Goal: Task Accomplishment & Management: Manage account settings

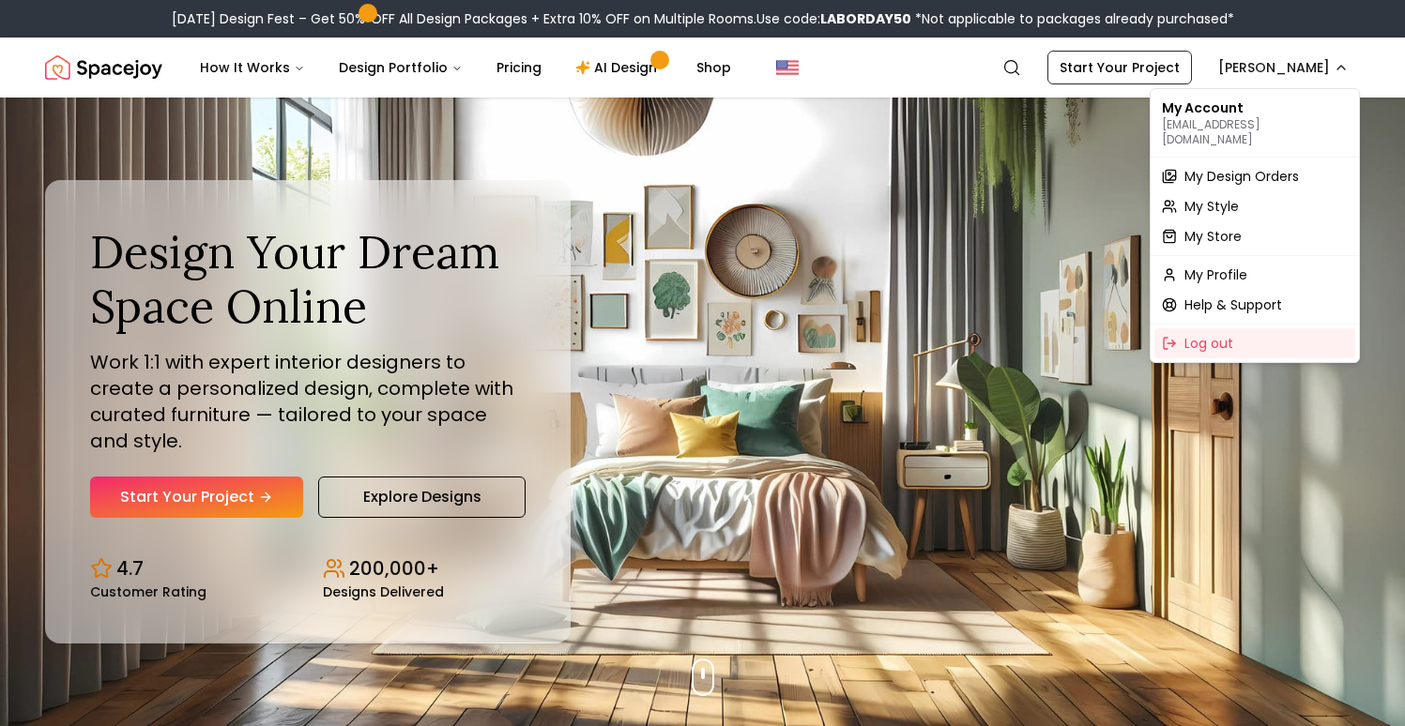
click at [1241, 167] on span "My Design Orders" at bounding box center [1241, 176] width 114 height 19
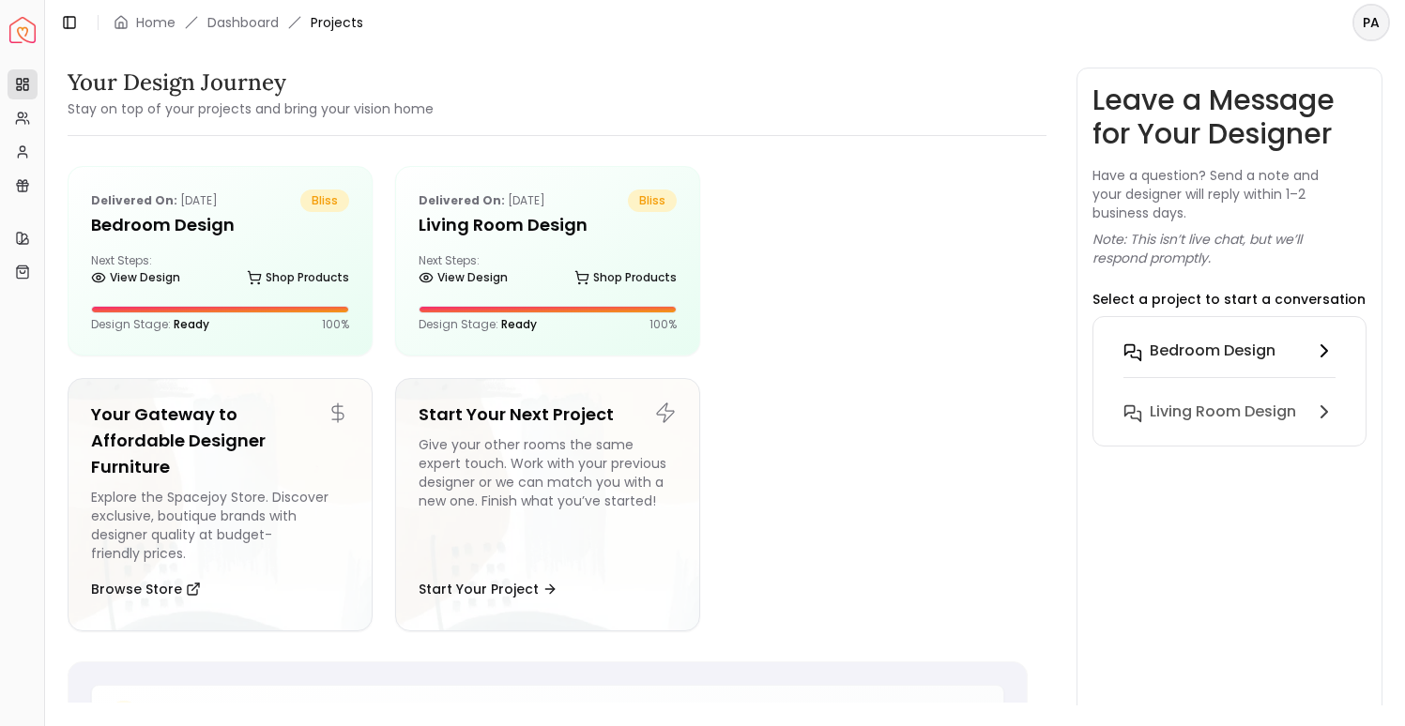
click at [1256, 336] on button "Bedroom design" at bounding box center [1229, 362] width 242 height 61
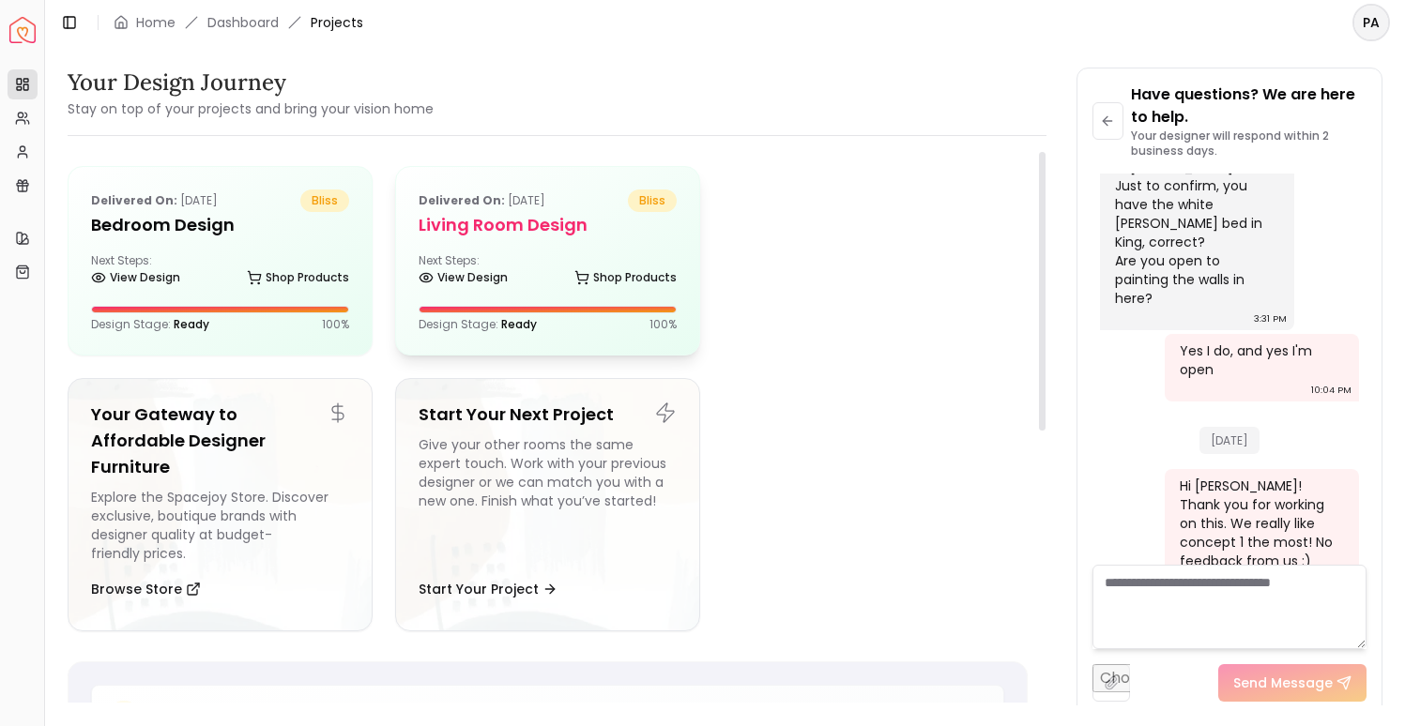
click at [554, 250] on div "Delivered on: [DATE] bliss Living Room design Next Steps: View Design Shop Prod…" at bounding box center [547, 261] width 303 height 188
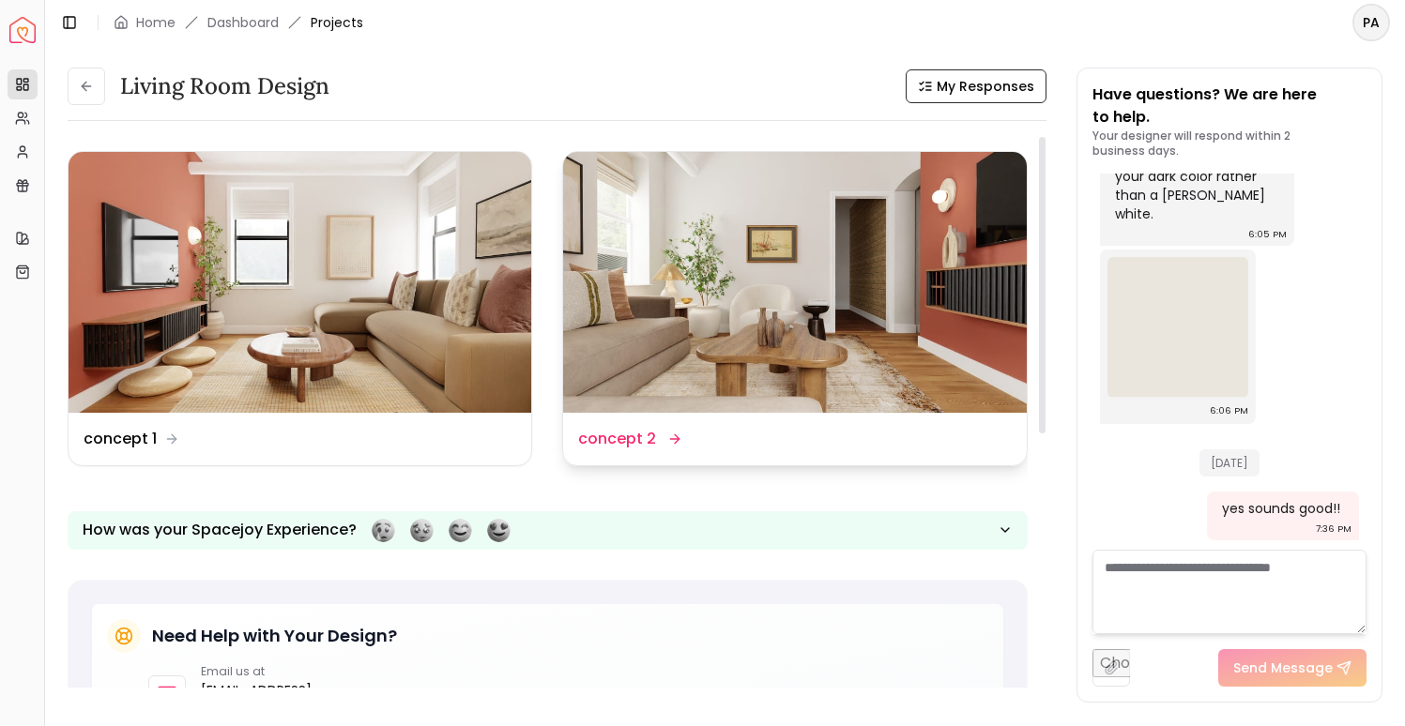
click at [810, 442] on div "Design Name concept 2" at bounding box center [794, 439] width 433 height 23
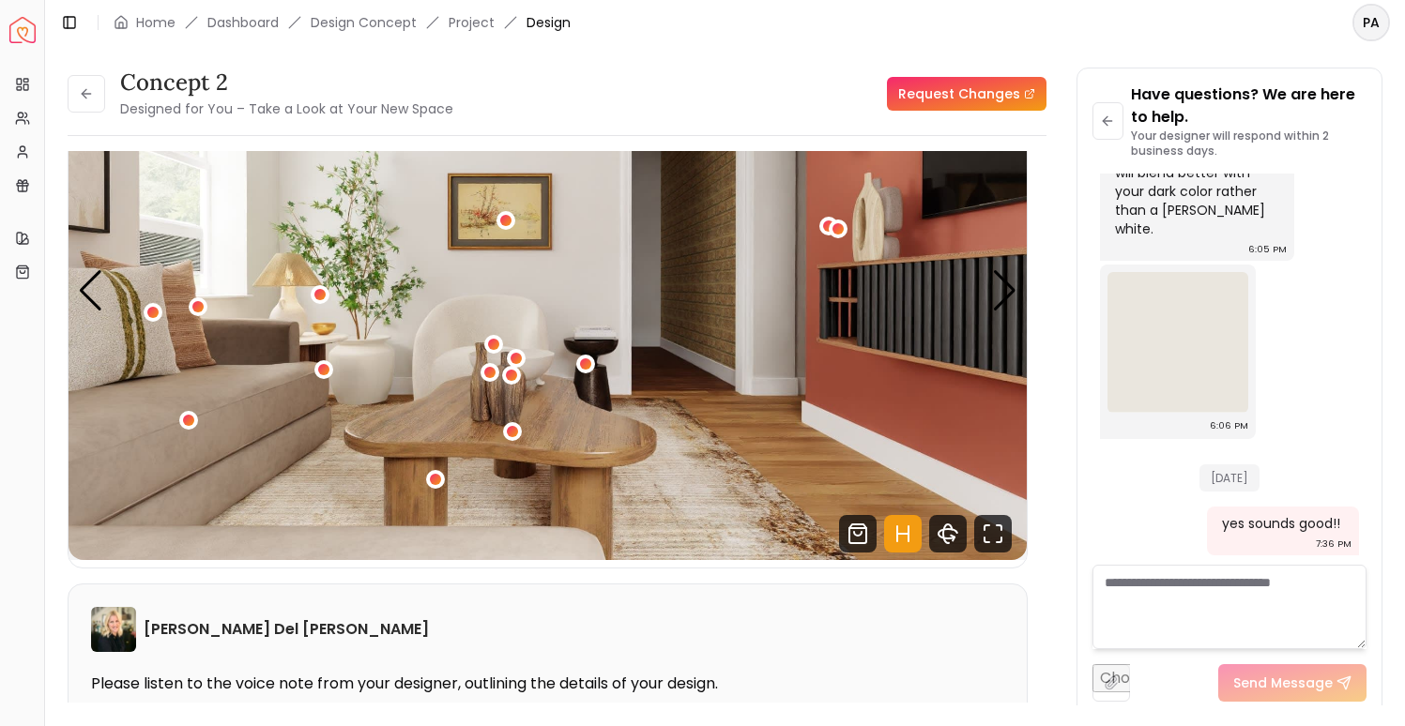
scroll to position [91, 0]
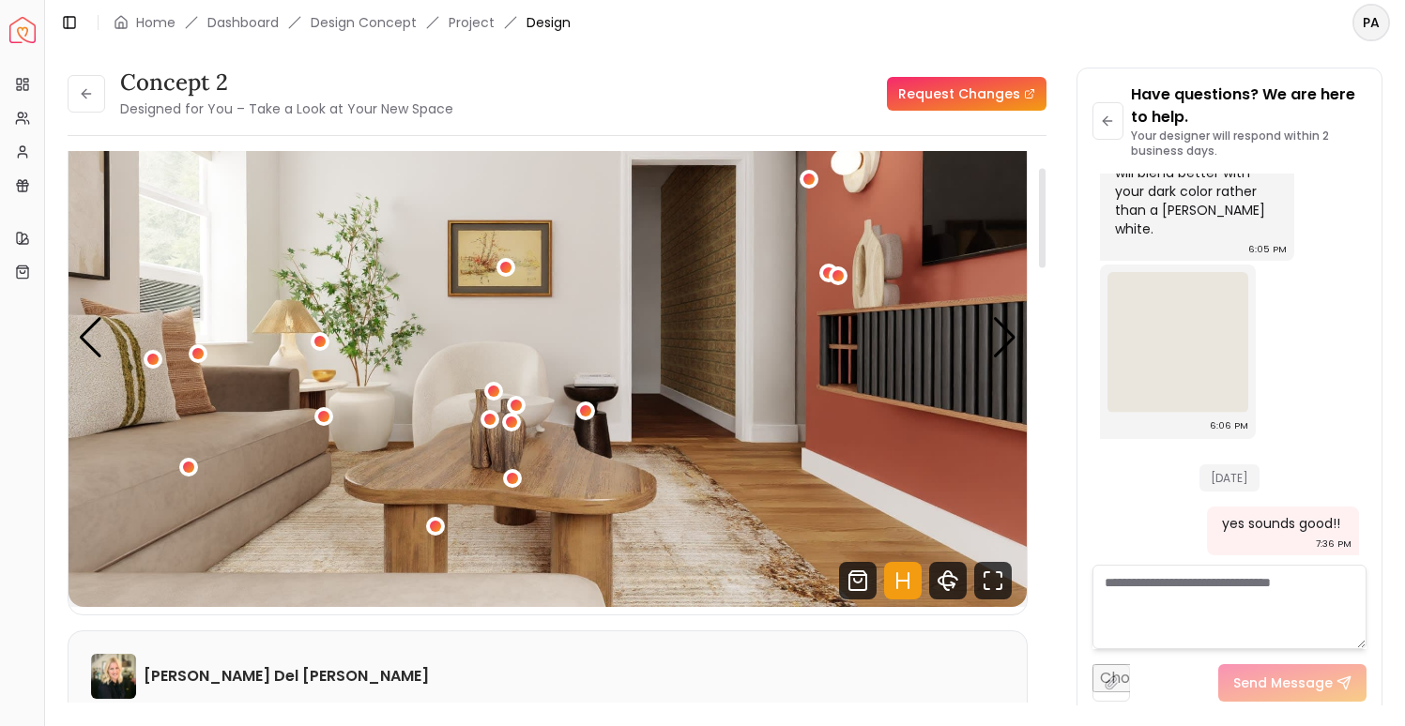
click at [355, 343] on img "1 / 5" at bounding box center [548, 338] width 958 height 539
click at [362, 402] on img "1 / 5" at bounding box center [548, 338] width 958 height 539
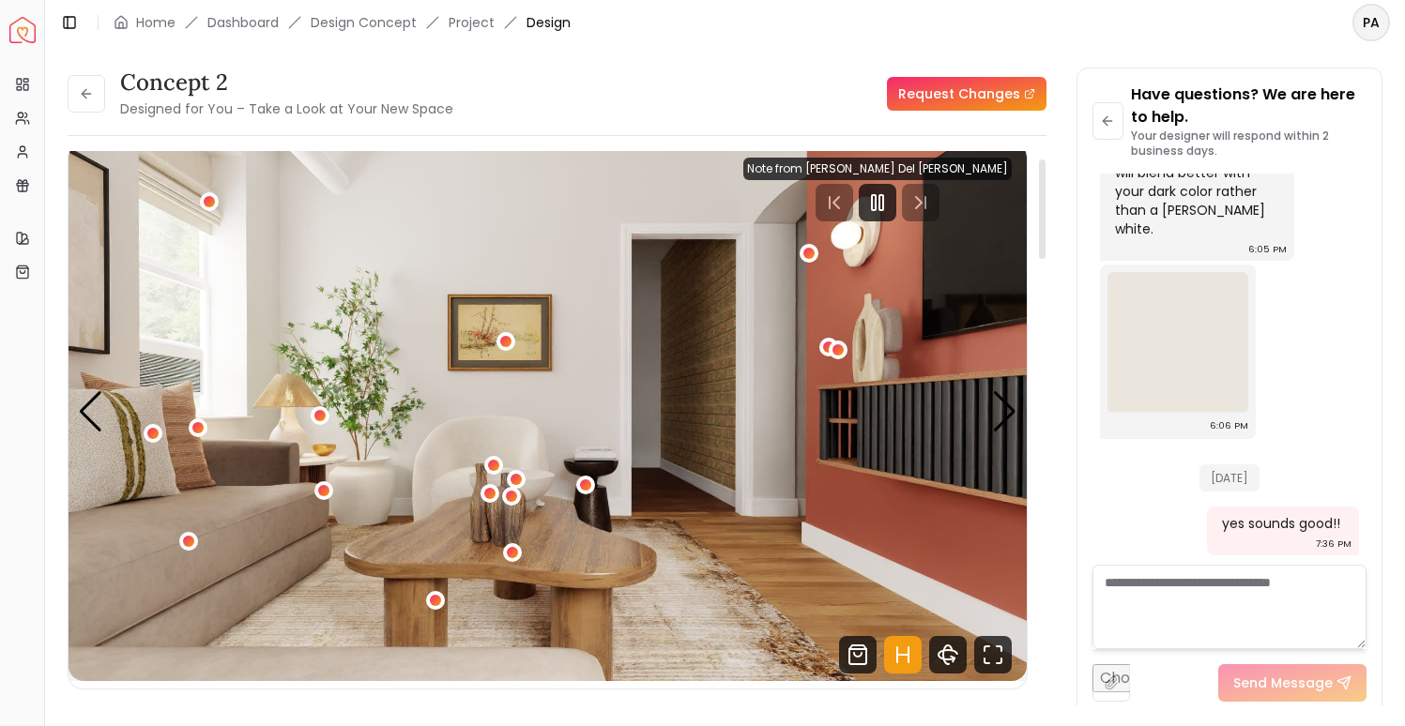
scroll to position [7, 0]
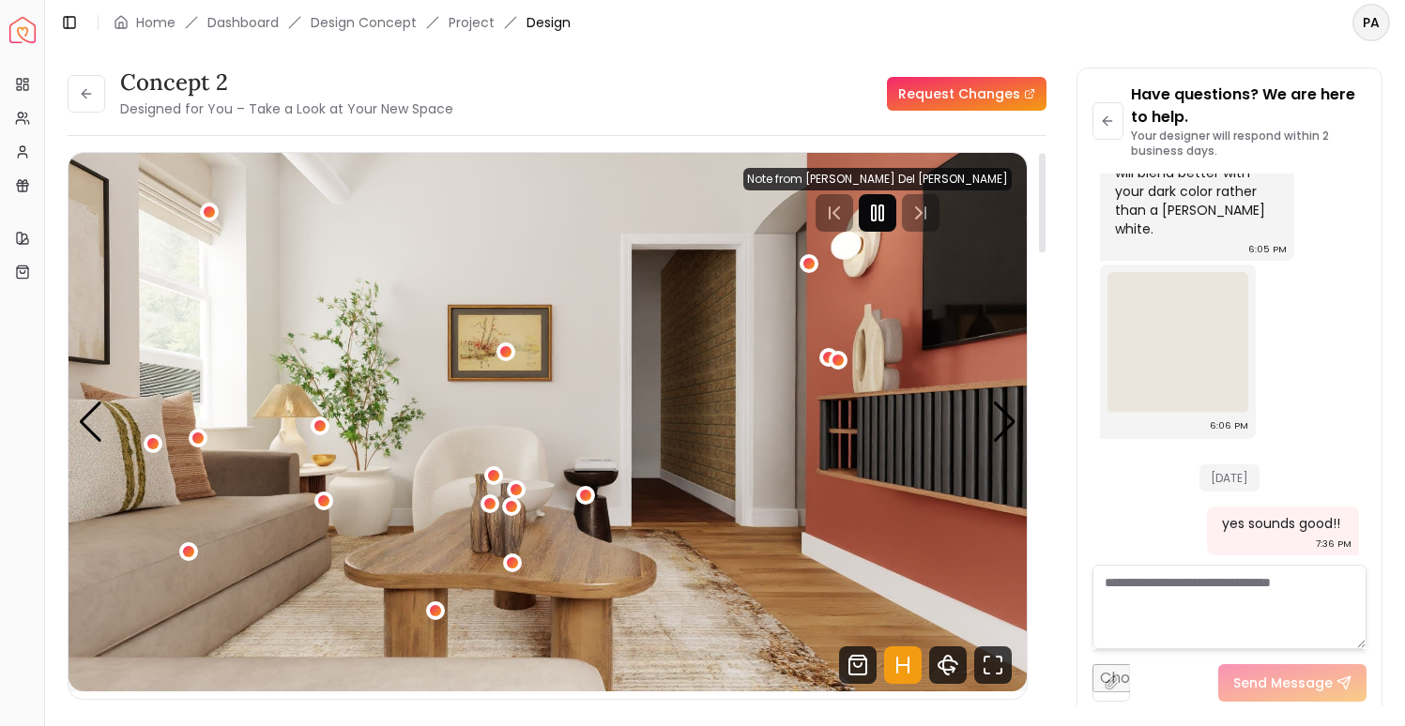
click at [889, 208] on icon "Pause" at bounding box center [877, 213] width 23 height 23
click at [1008, 405] on div "Next slide" at bounding box center [1004, 422] width 25 height 41
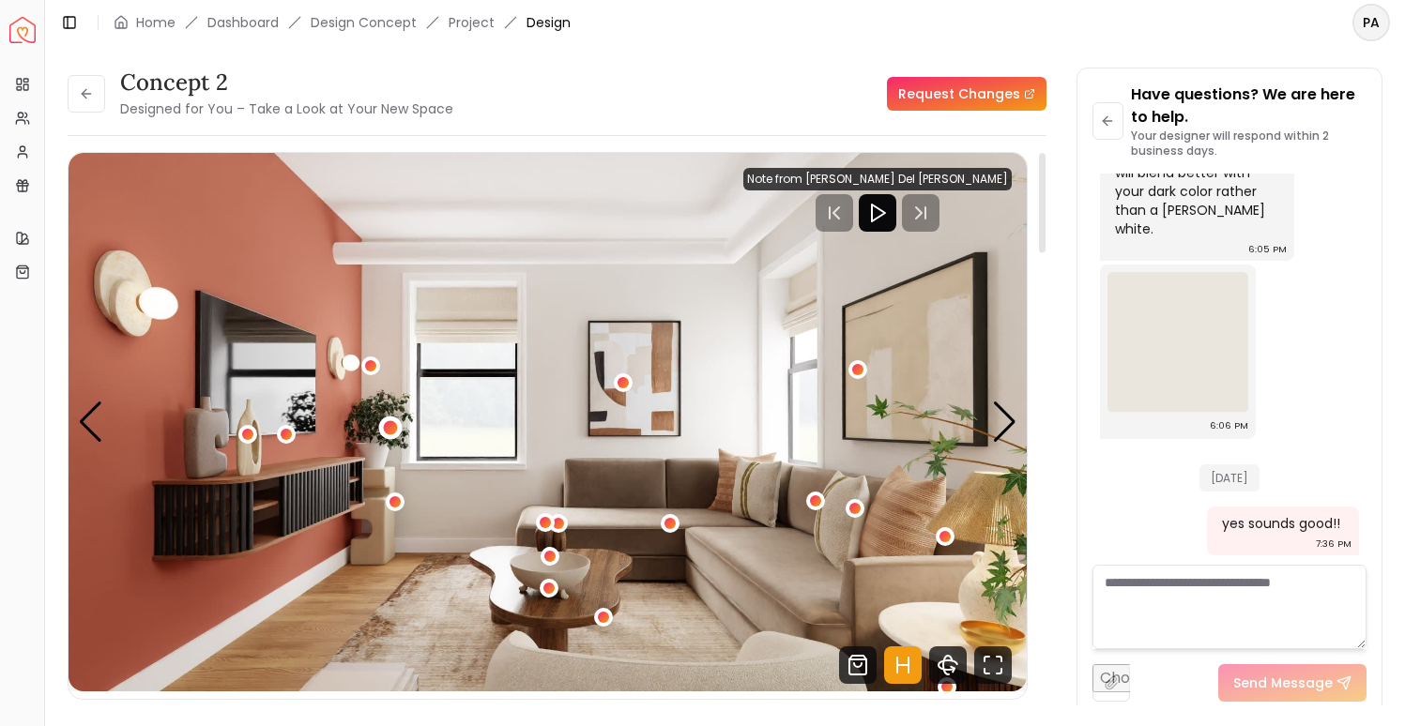
click at [392, 431] on div "2 / 5" at bounding box center [390, 428] width 14 height 14
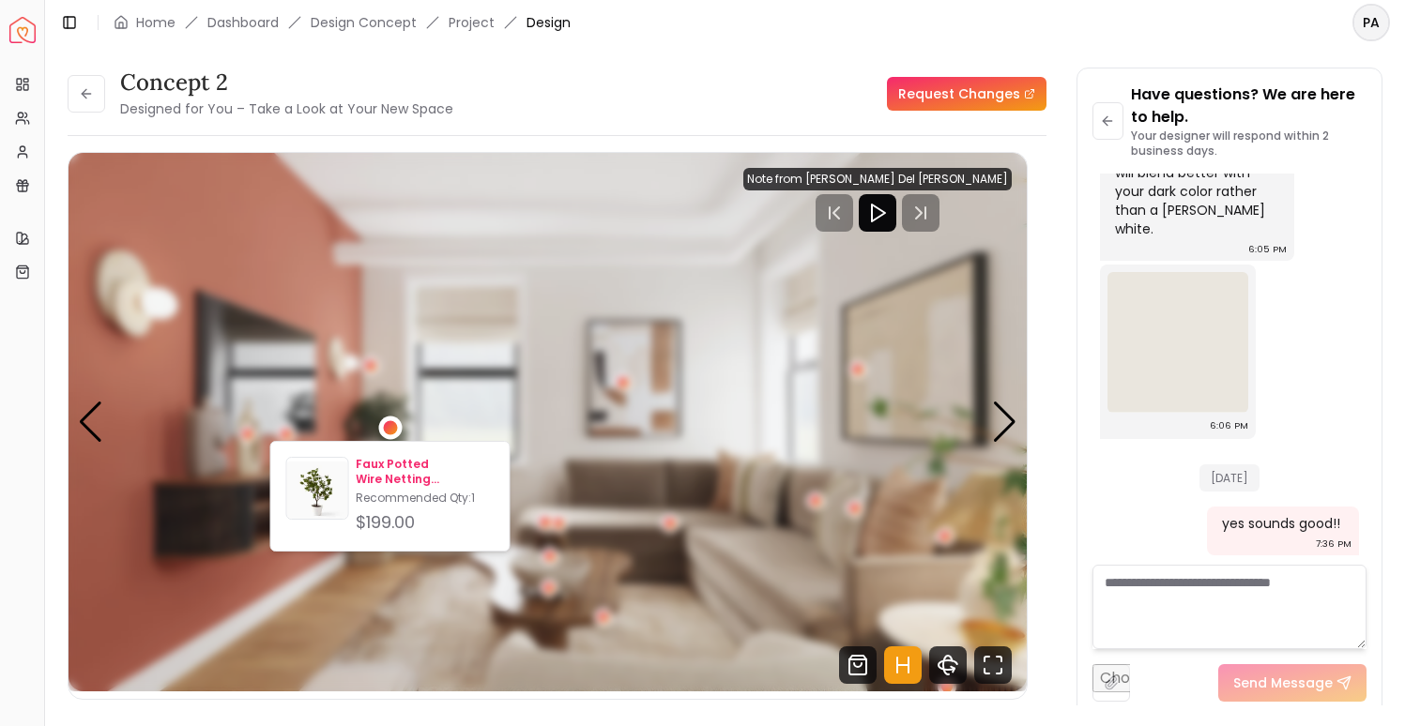
click at [397, 473] on p "Faux Potted Wire Netting [PERSON_NAME] Plant" at bounding box center [425, 472] width 138 height 30
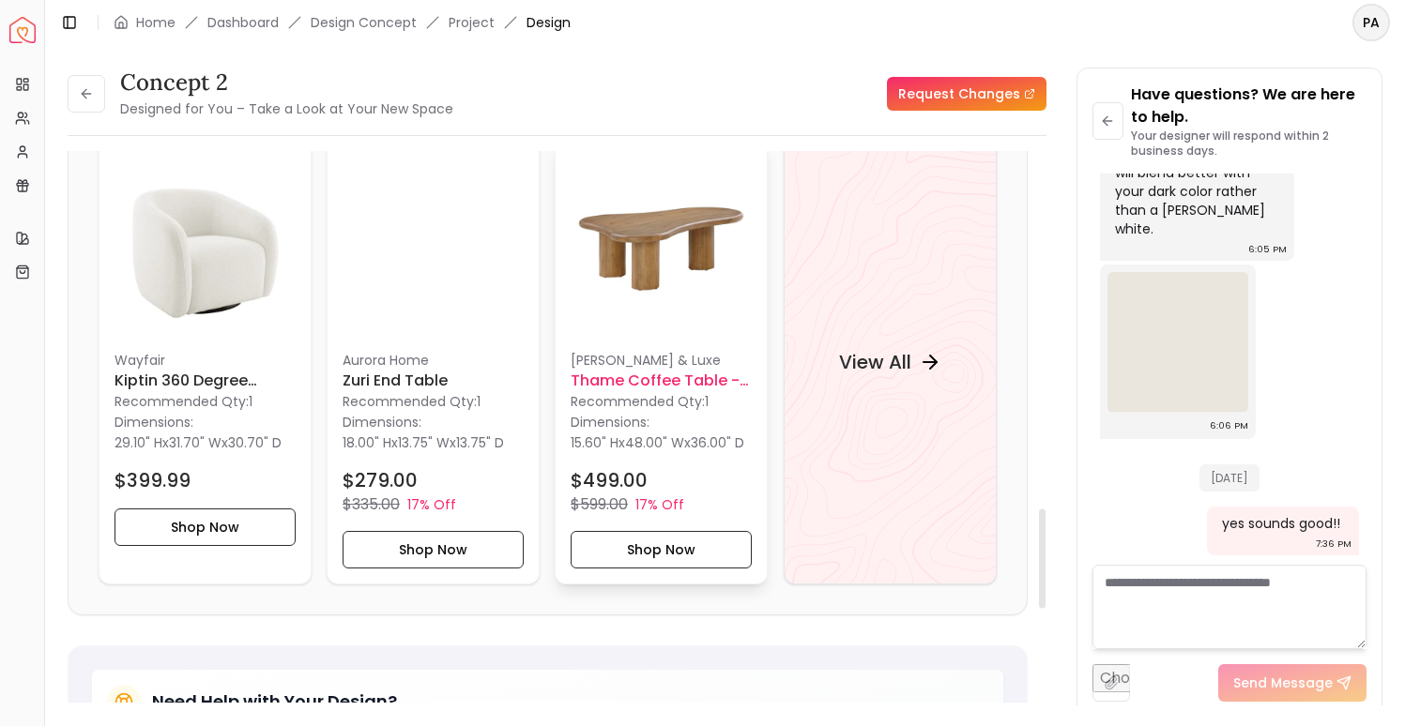
scroll to position [1980, 0]
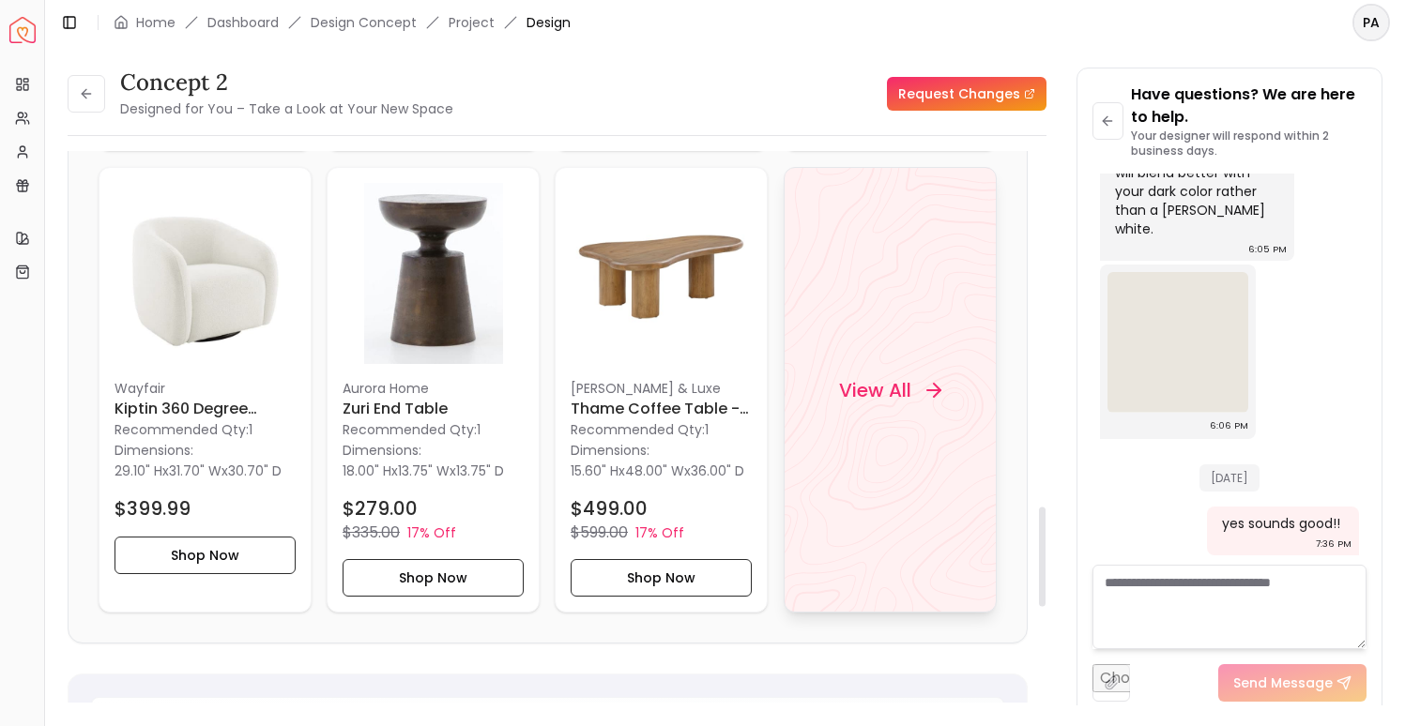
click at [863, 418] on div "View All" at bounding box center [889, 389] width 147 height 56
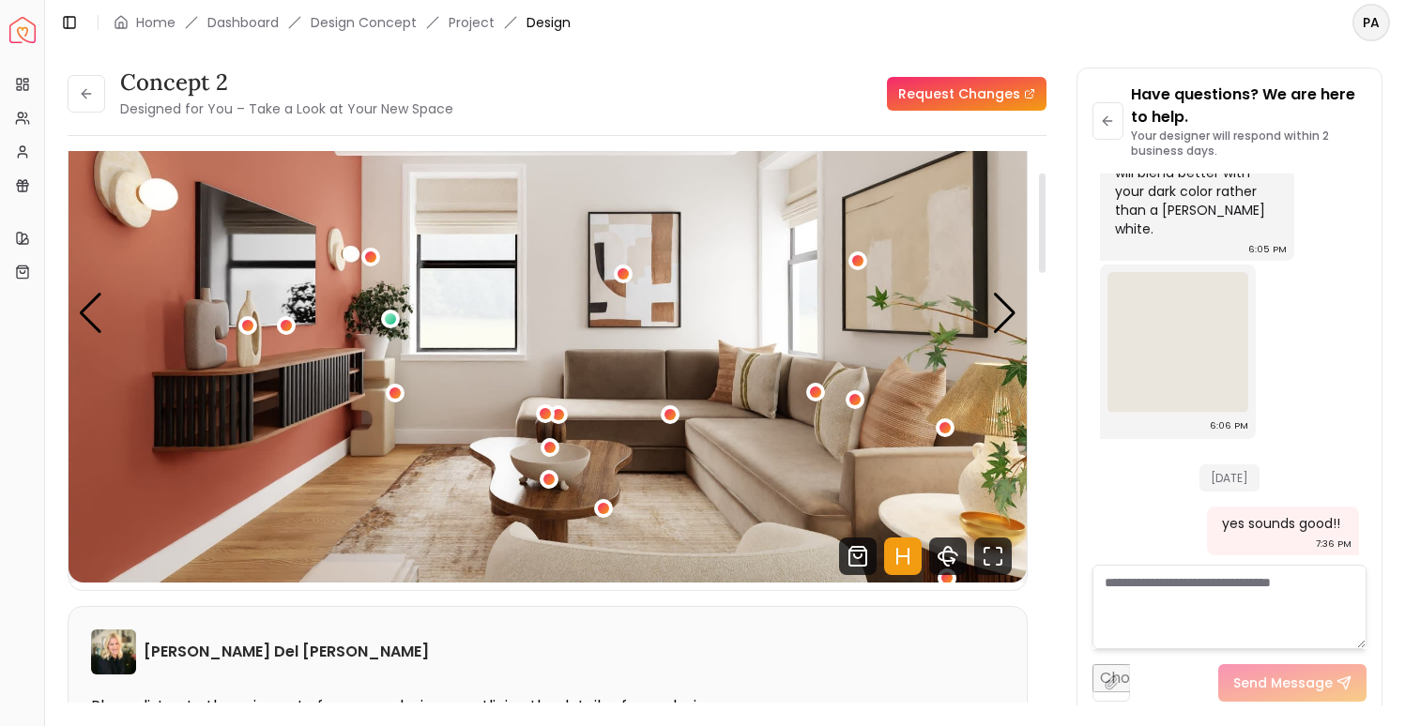
scroll to position [127, 0]
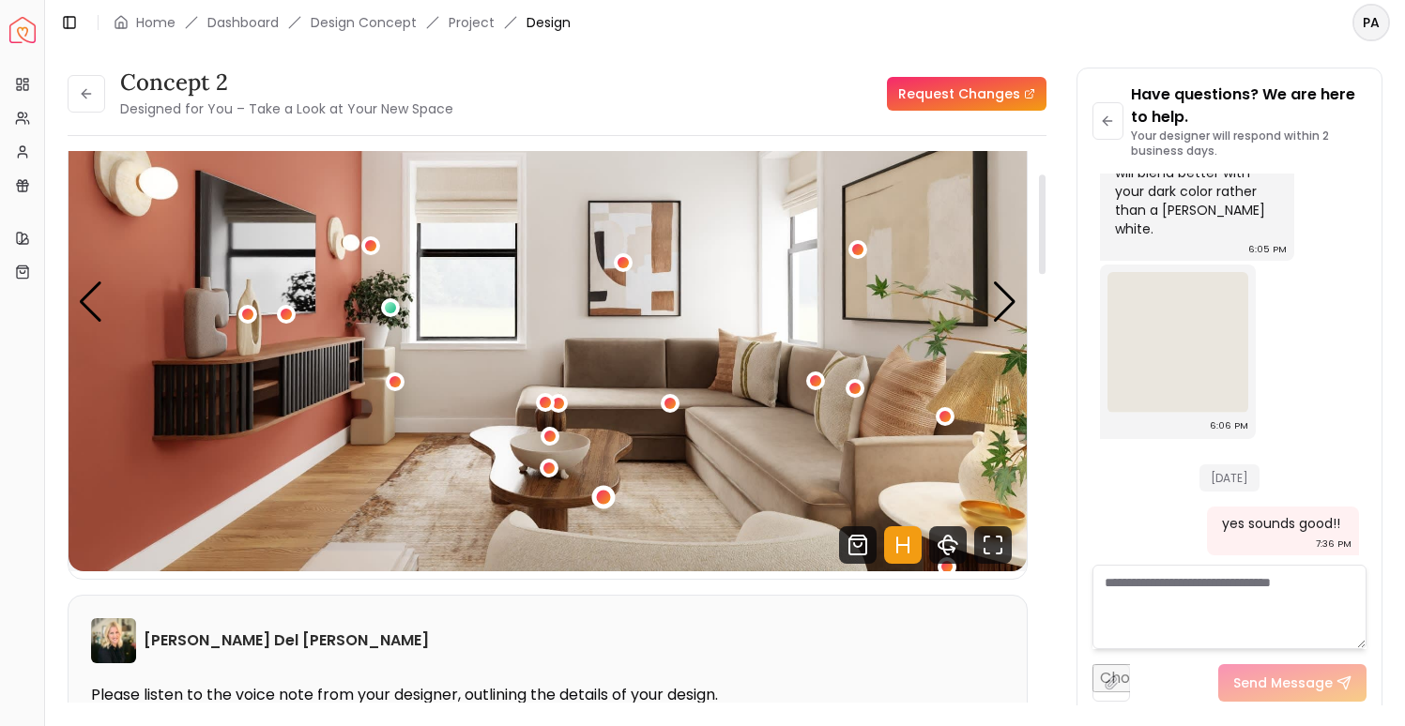
click at [604, 498] on div "2 / 5" at bounding box center [603, 498] width 14 height 14
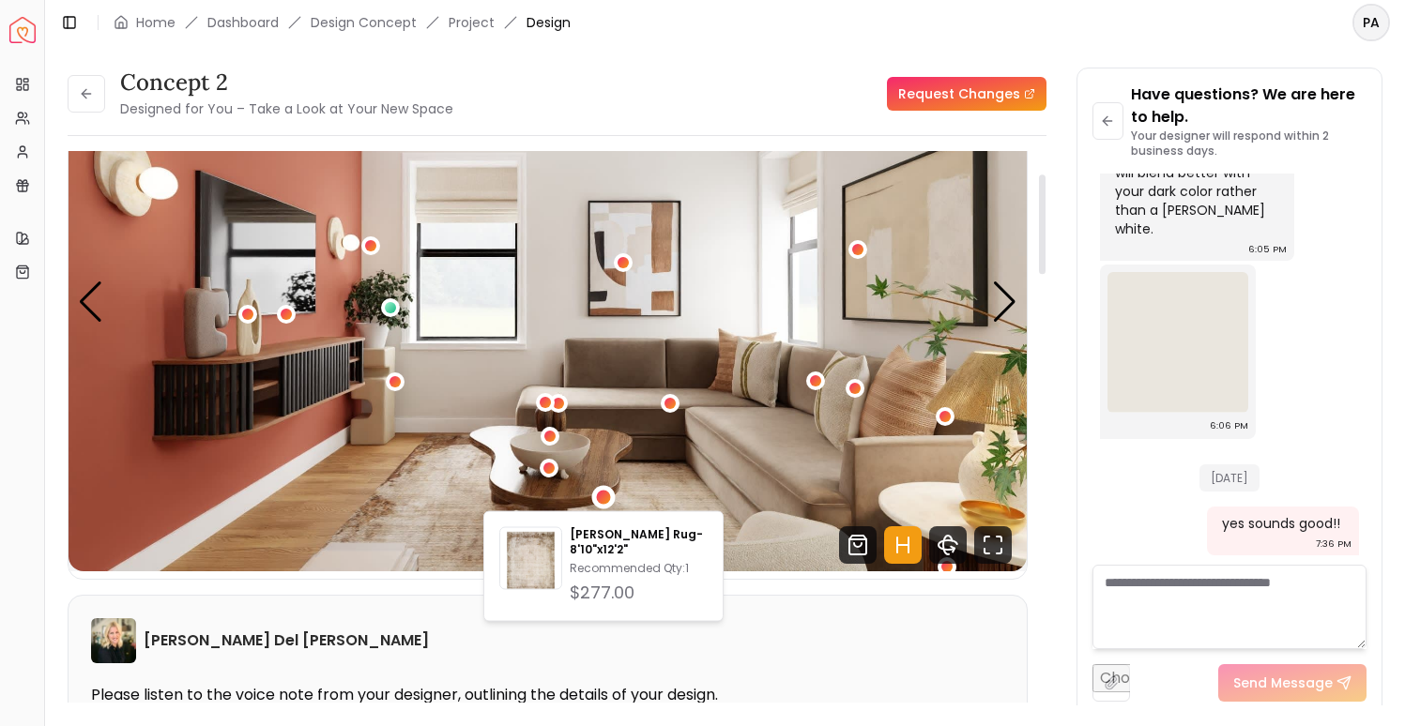
click at [564, 466] on img "2 / 5" at bounding box center [548, 302] width 958 height 539
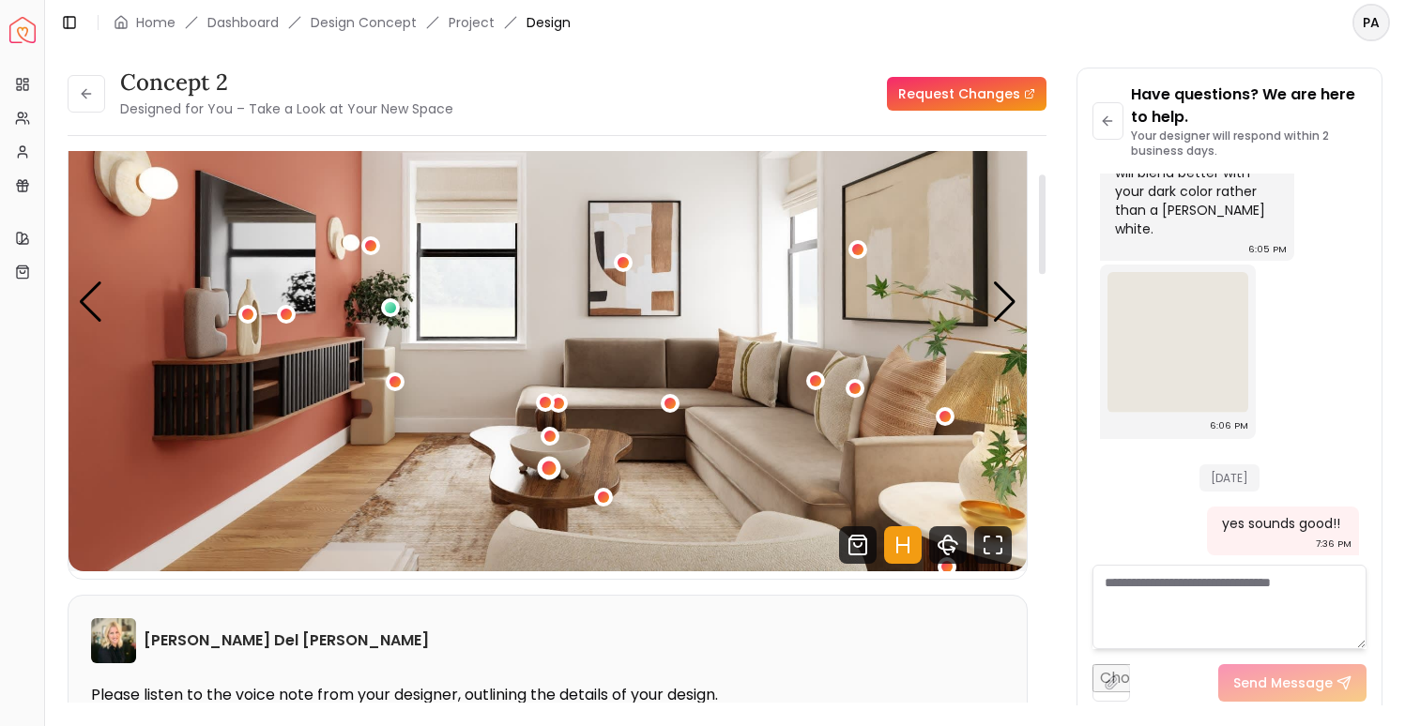
click at [546, 469] on div "2 / 5" at bounding box center [549, 468] width 14 height 14
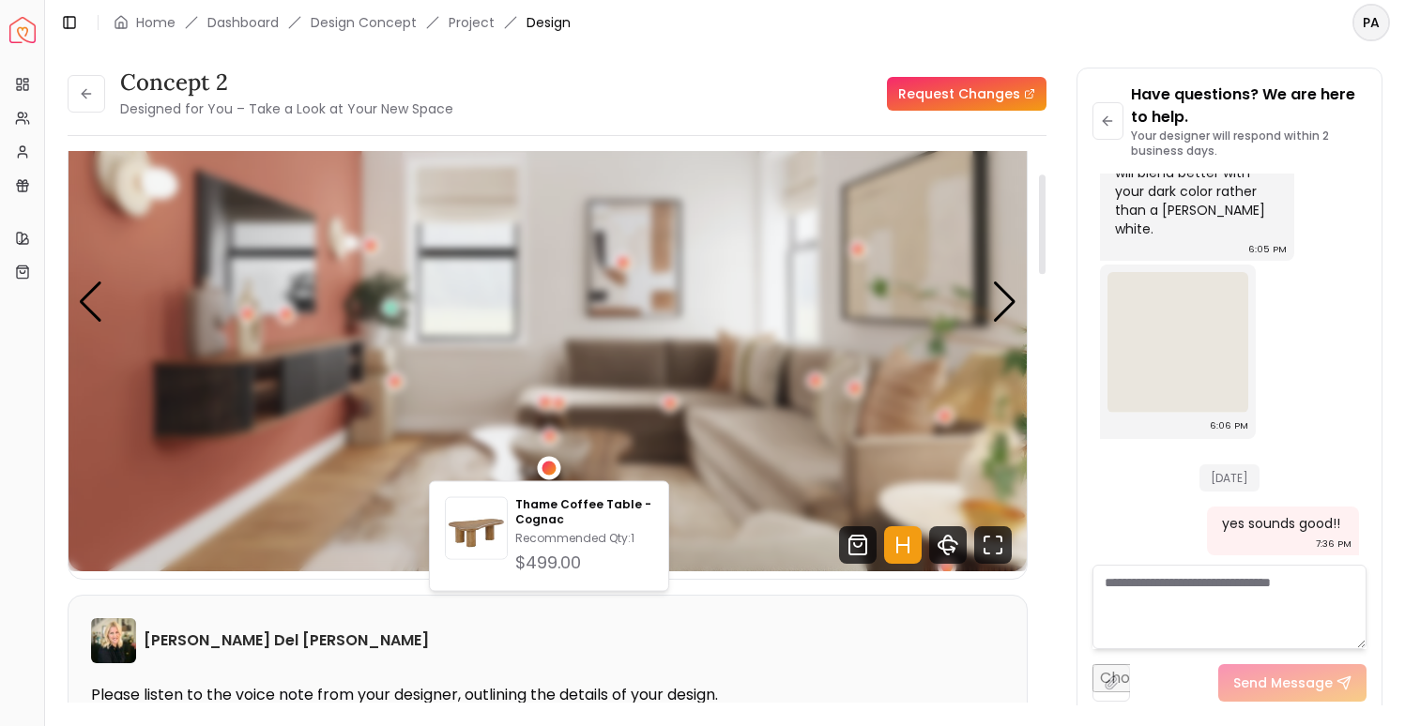
click at [546, 469] on div "2 / 5" at bounding box center [549, 468] width 14 height 14
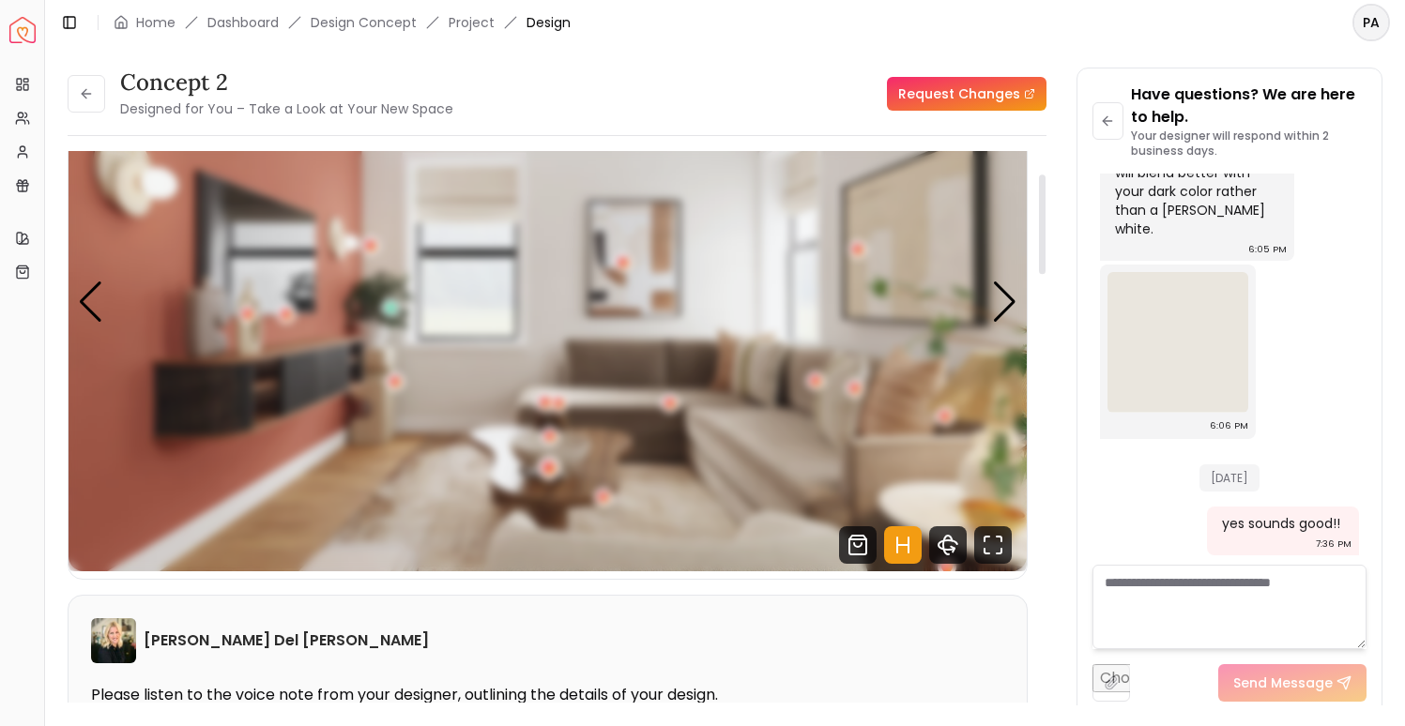
click at [546, 469] on div "2 / 5" at bounding box center [549, 468] width 14 height 14
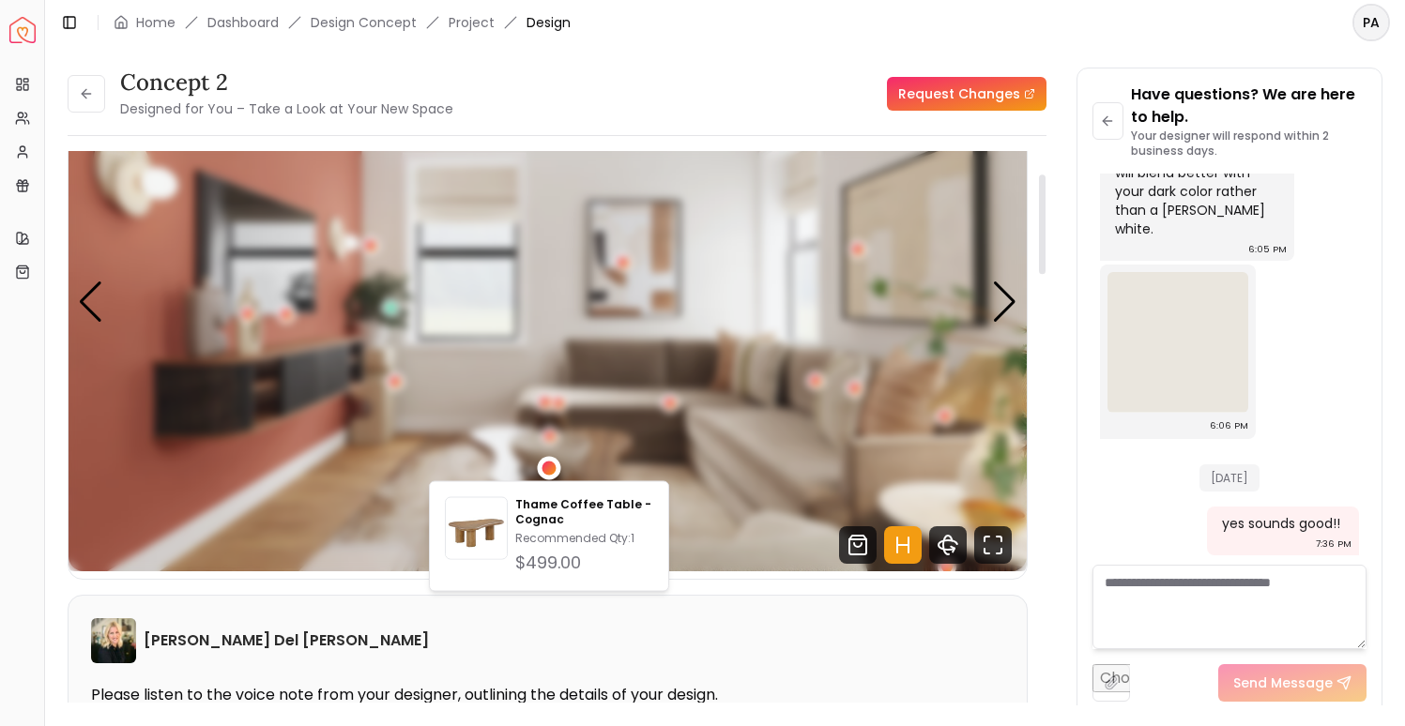
click at [546, 469] on div "2 / 5" at bounding box center [549, 468] width 14 height 14
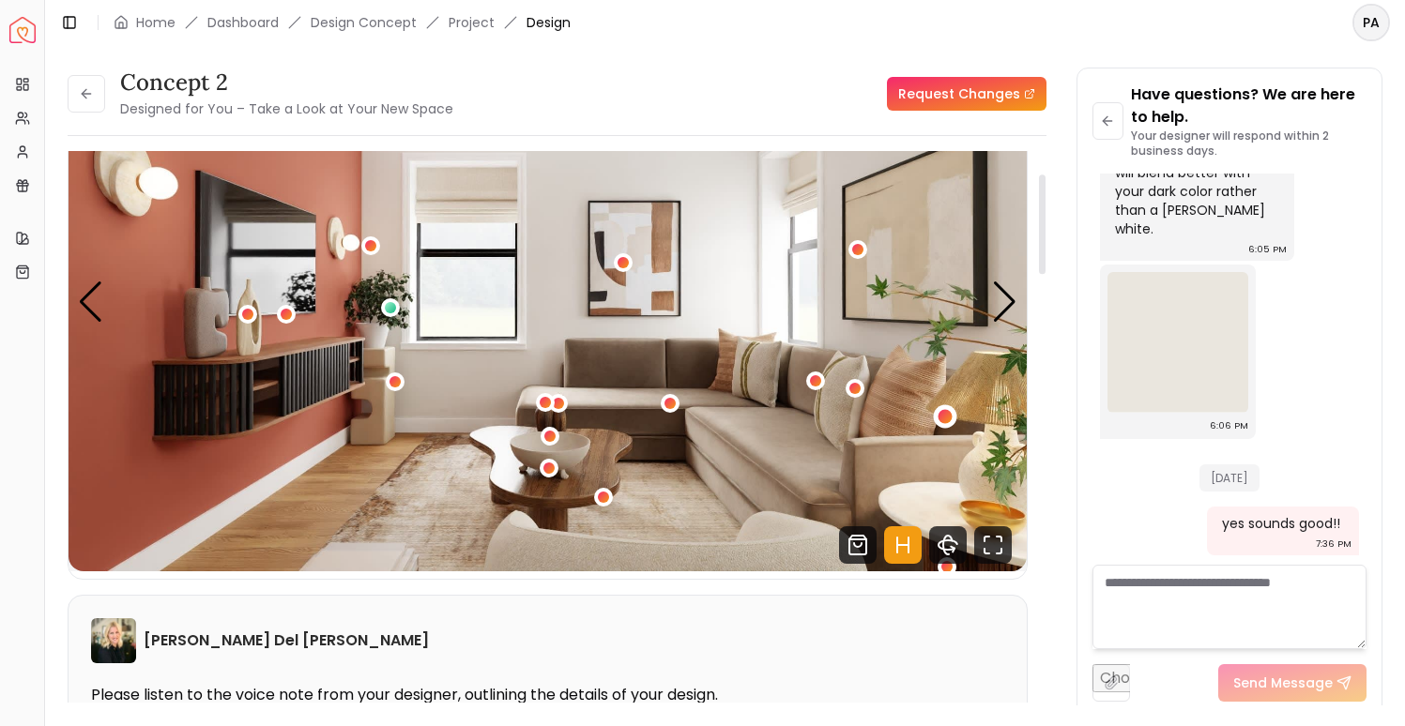
click at [941, 417] on div "2 / 5" at bounding box center [944, 417] width 14 height 14
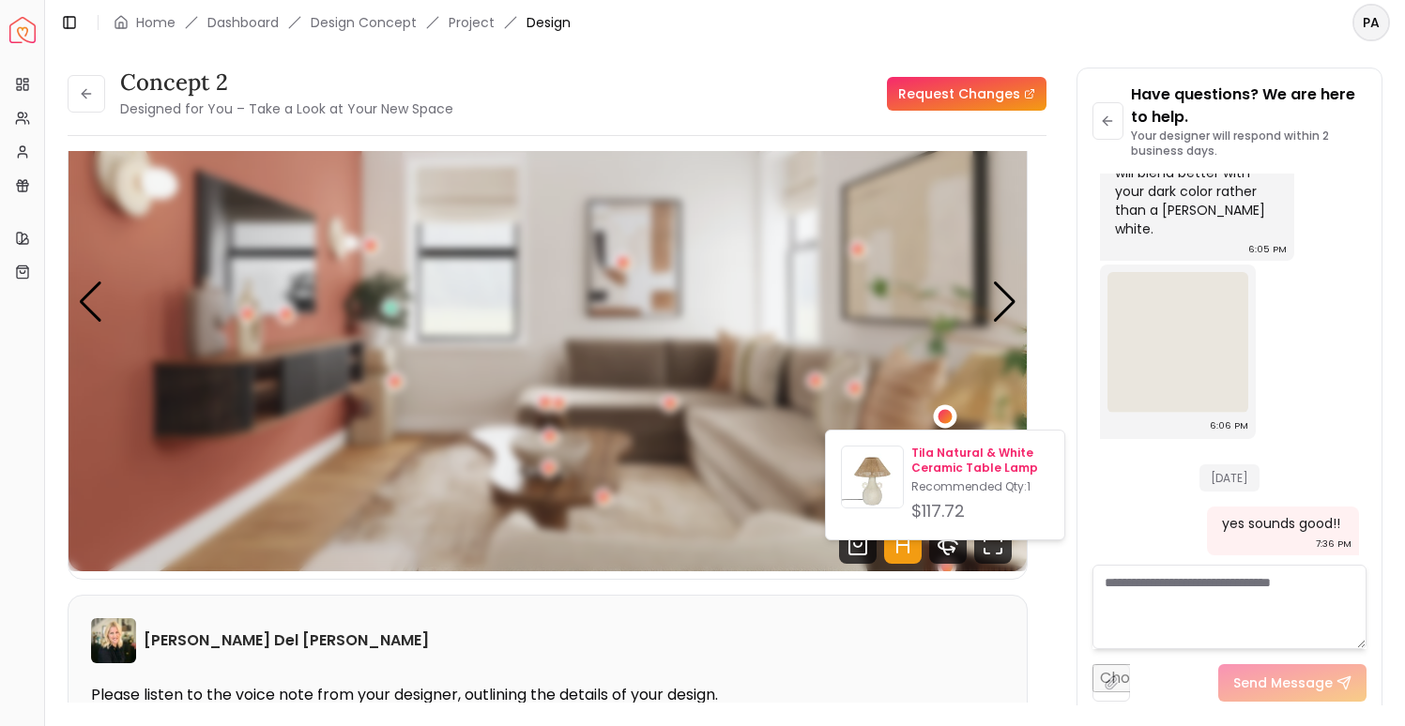
click at [951, 462] on p "Tila Natural & White Ceramic Table Lamp" at bounding box center [980, 461] width 138 height 30
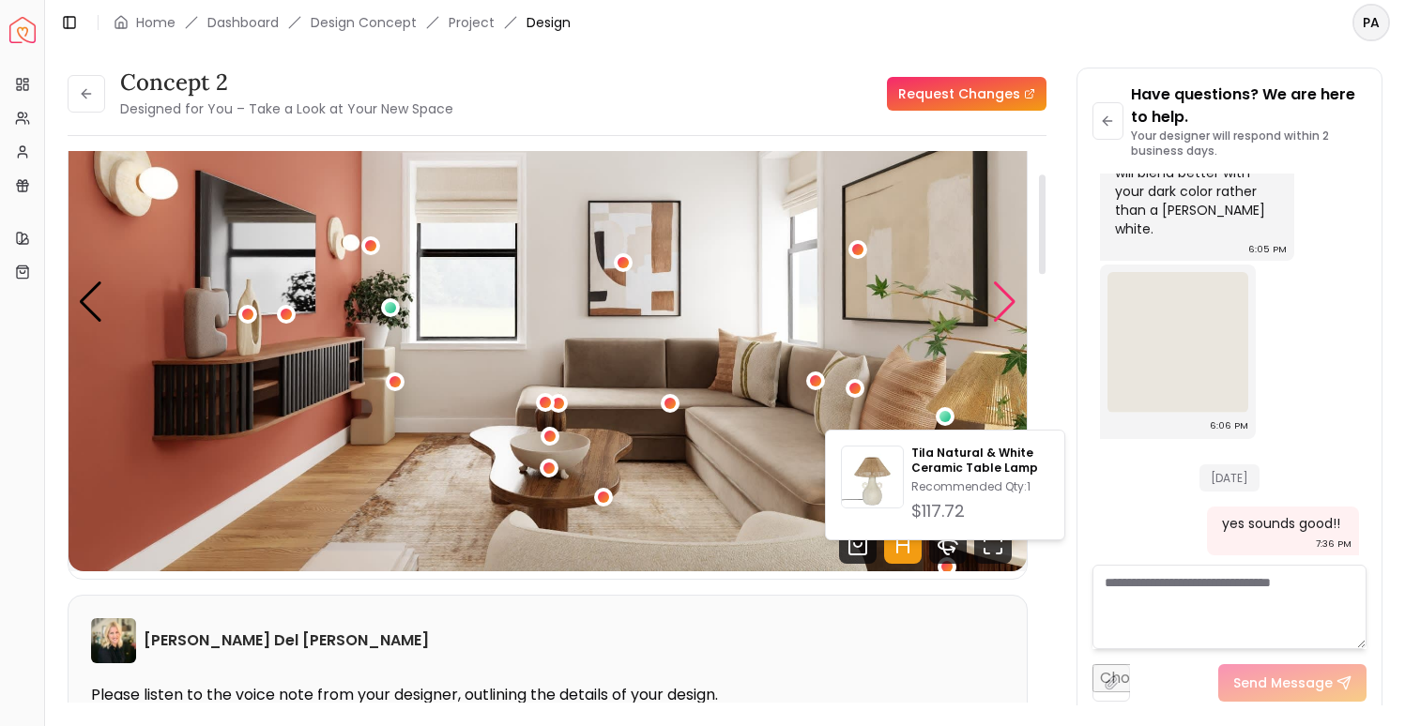
click at [1009, 312] on div "Next slide" at bounding box center [1004, 302] width 25 height 41
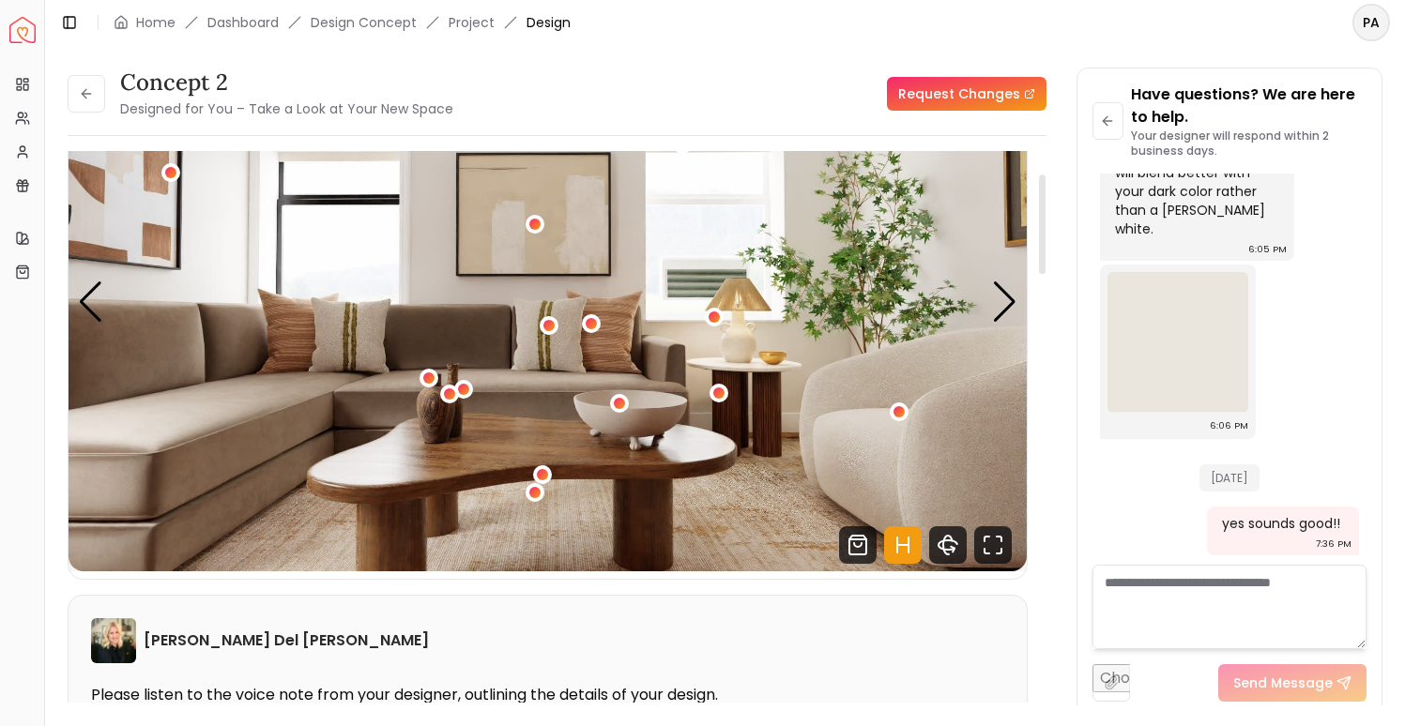
click at [904, 549] on icon "Hotspots Toggle" at bounding box center [903, 545] width 38 height 38
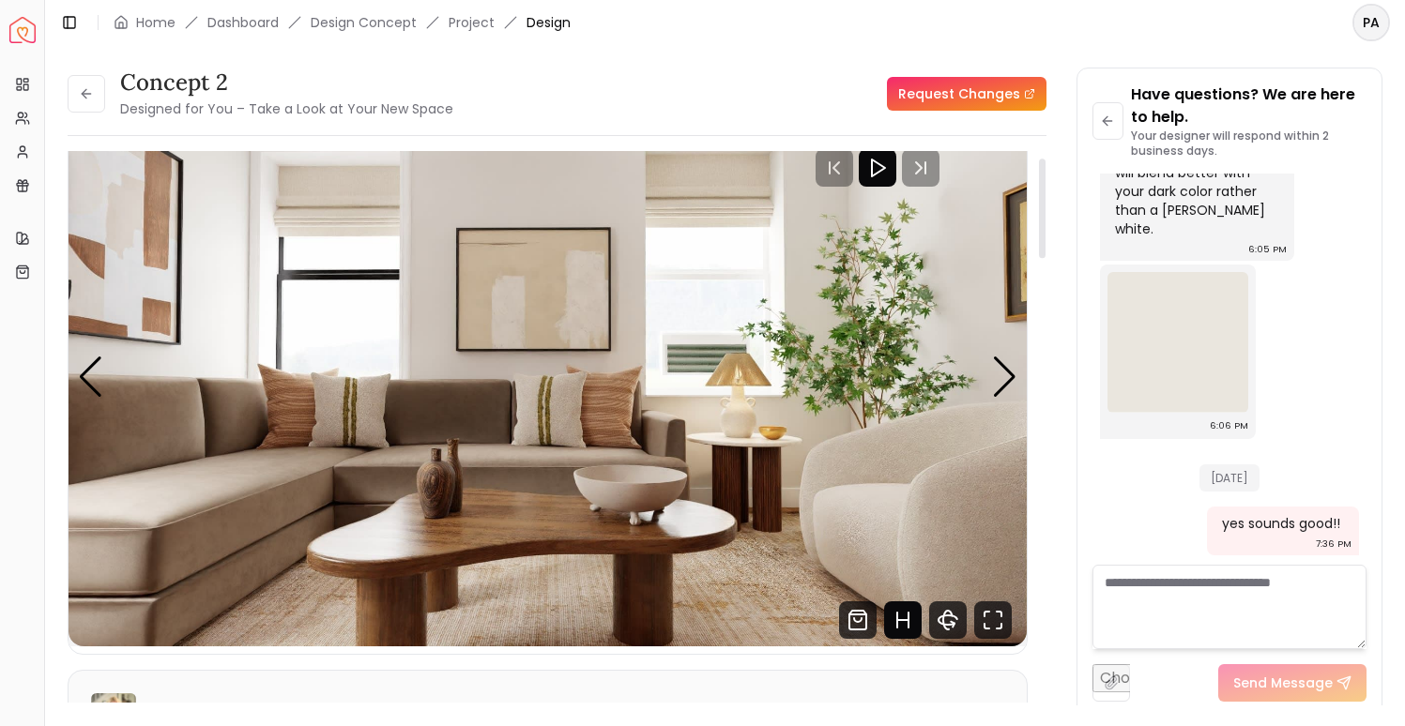
scroll to position [38, 0]
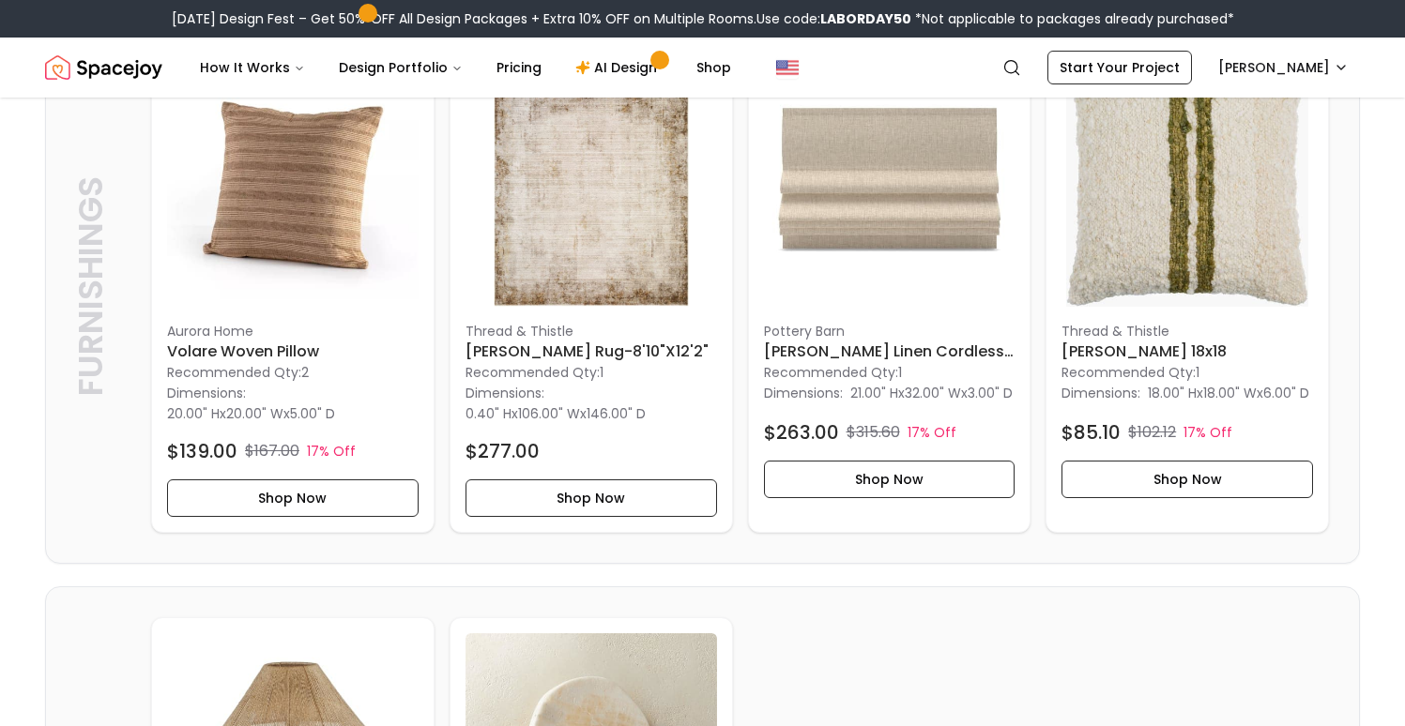
scroll to position [1620, 0]
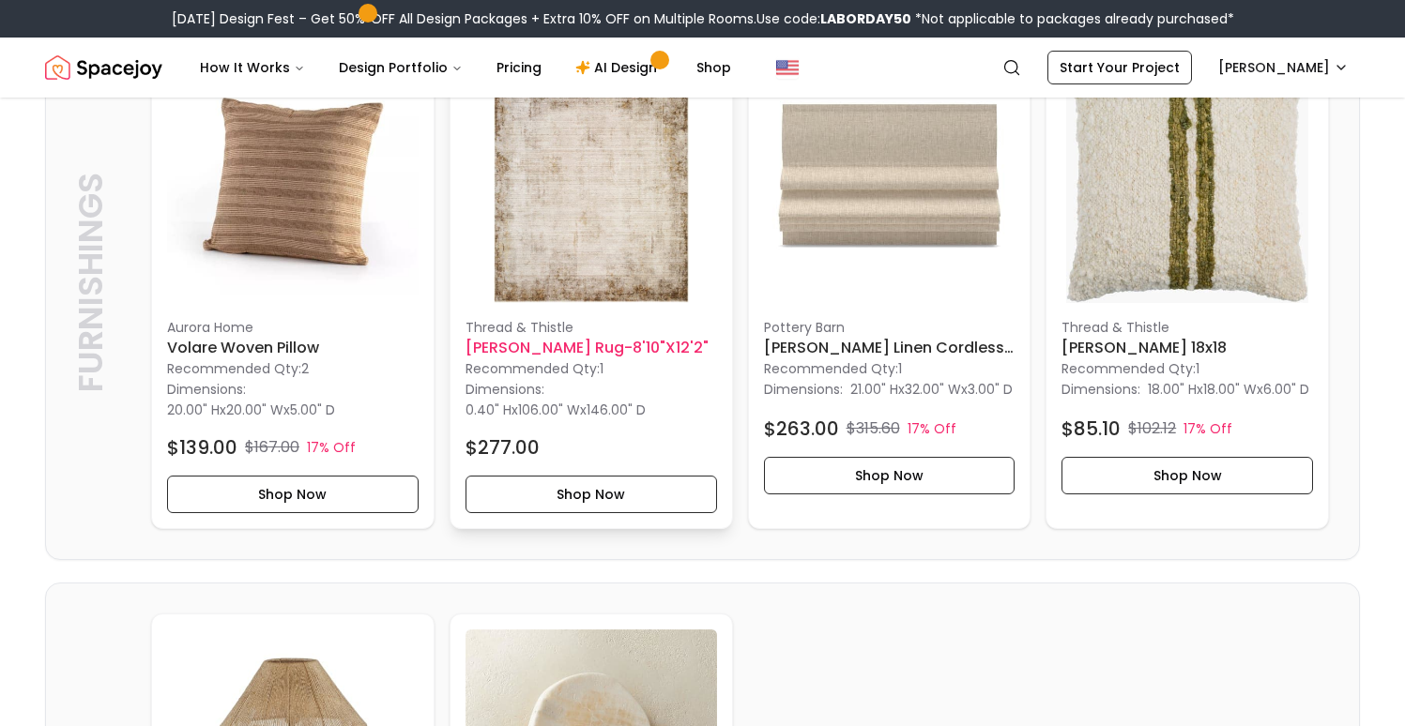
click at [607, 354] on h6 "[PERSON_NAME] Rug-8'10"x12'2"" at bounding box center [590, 348] width 251 height 23
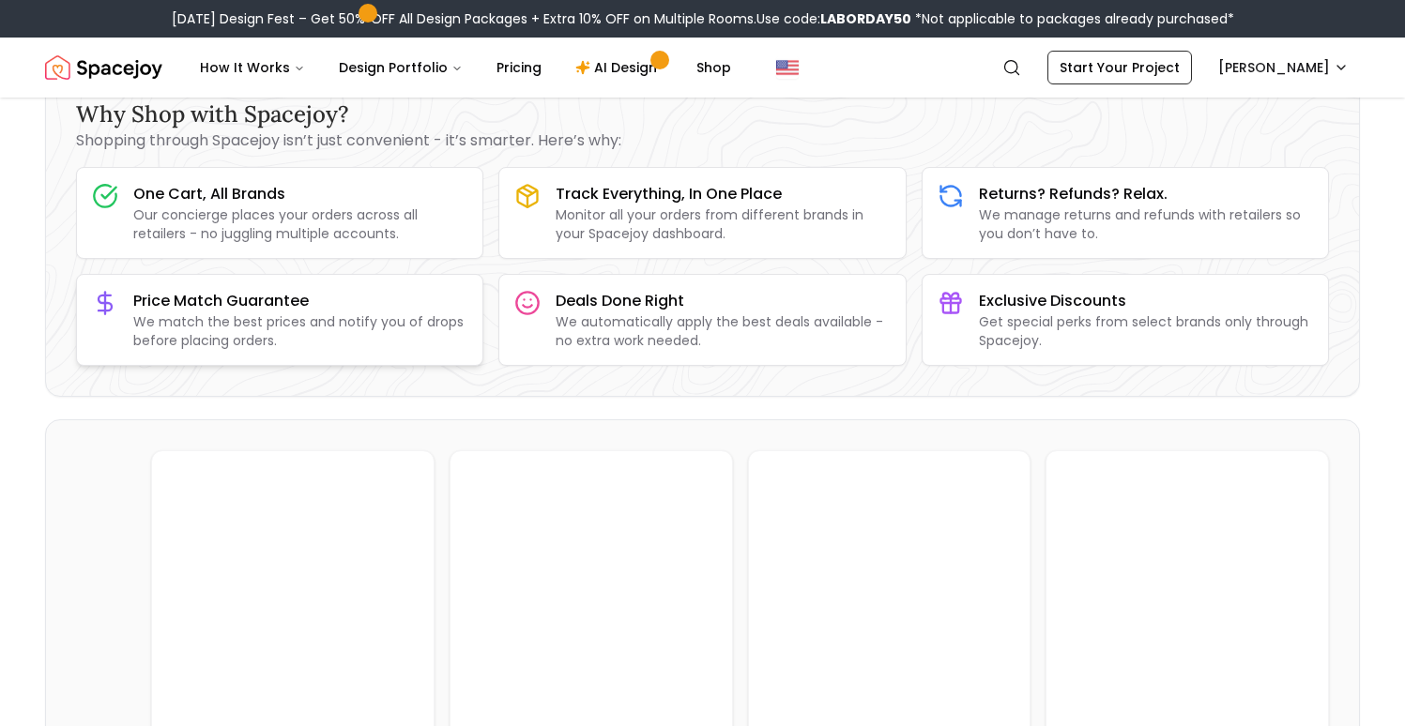
scroll to position [329, 0]
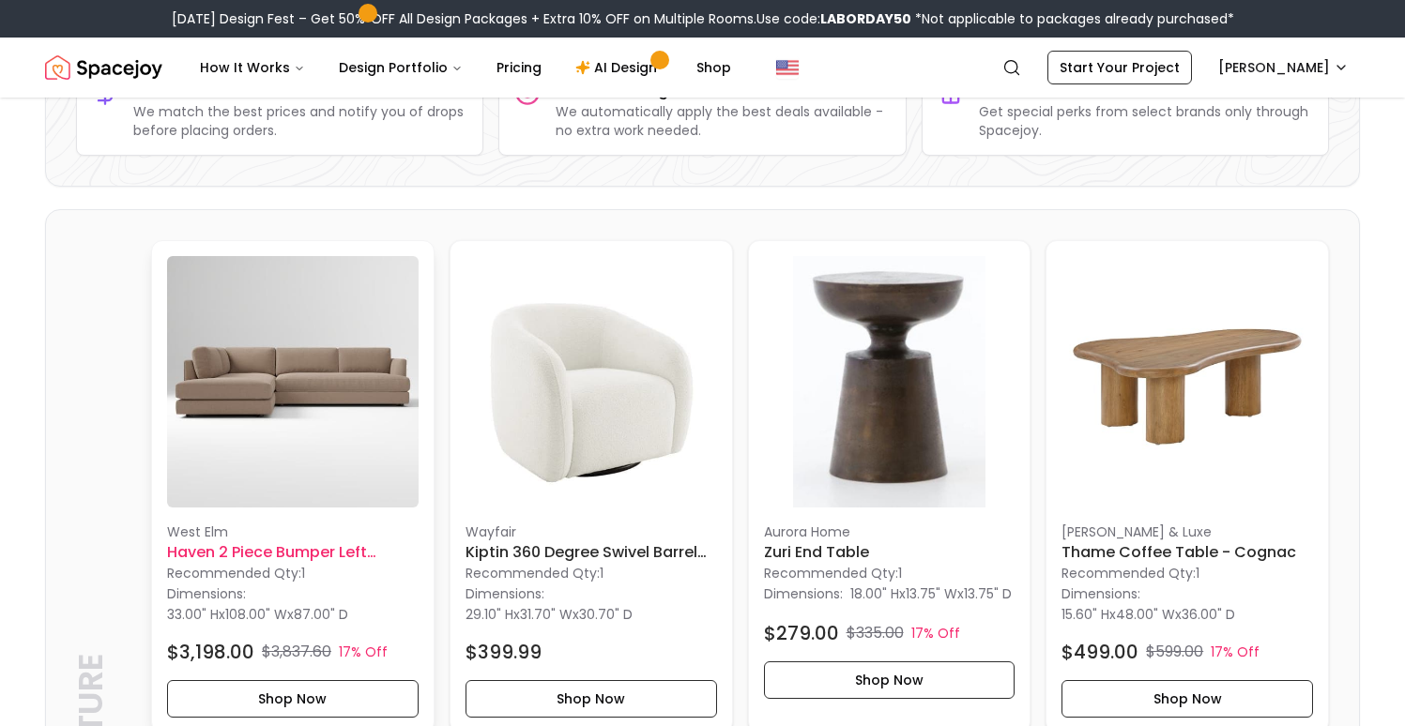
click at [300, 539] on p "West Elm" at bounding box center [292, 532] width 251 height 19
